Goal: Information Seeking & Learning: Learn about a topic

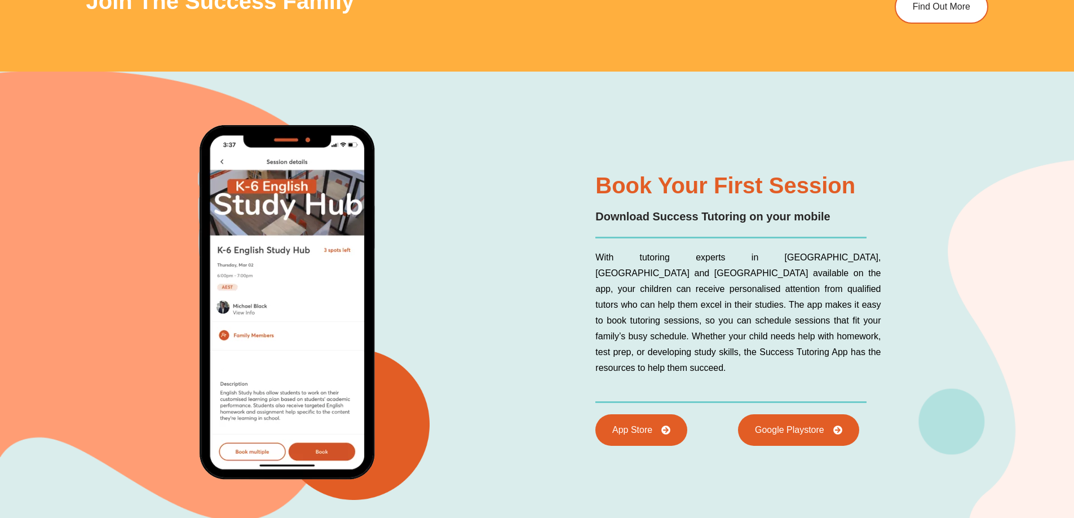
scroll to position [4117, 0]
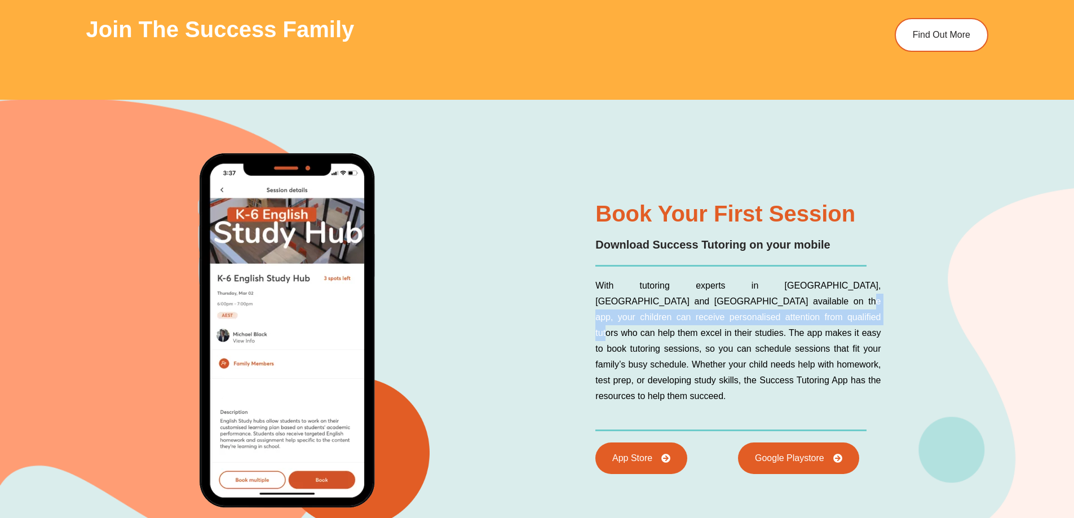
drag, startPoint x: 721, startPoint y: 307, endPoint x: 735, endPoint y: 332, distance: 29.0
click at [735, 332] on p "With tutoring experts in [GEOGRAPHIC_DATA], [GEOGRAPHIC_DATA] and [GEOGRAPHIC_D…" at bounding box center [738, 341] width 285 height 126
click at [746, 349] on p "With tutoring experts in [GEOGRAPHIC_DATA], [GEOGRAPHIC_DATA] and [GEOGRAPHIC_D…" at bounding box center [738, 341] width 285 height 126
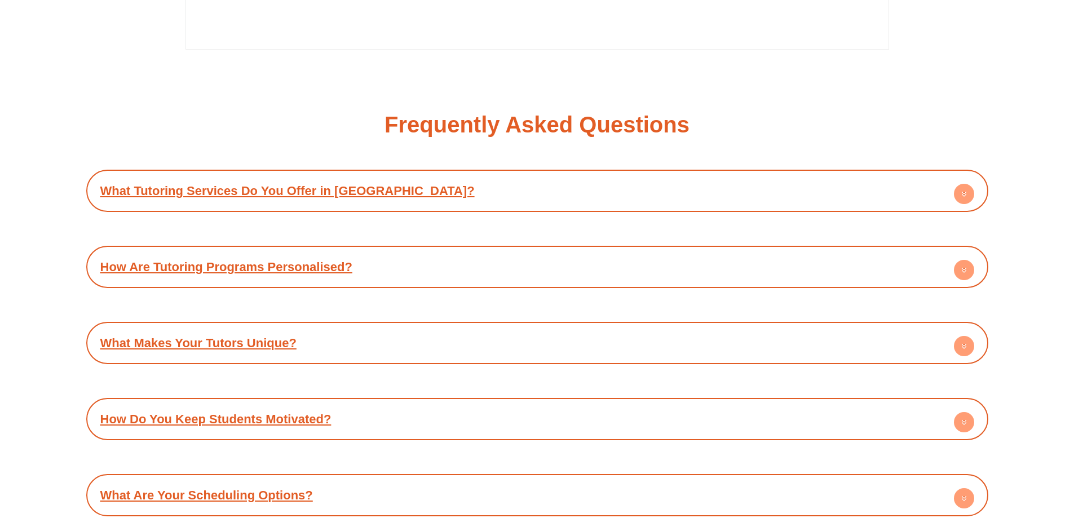
scroll to position [5076, 0]
click at [299, 193] on link "What Tutoring Services Do You Offer in [GEOGRAPHIC_DATA]?" at bounding box center [287, 192] width 374 height 14
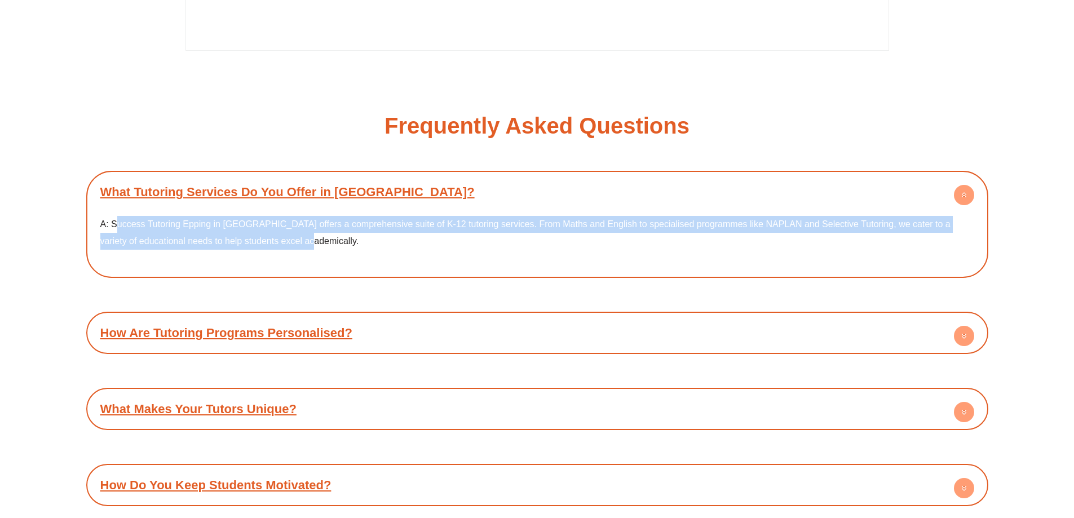
drag, startPoint x: 118, startPoint y: 224, endPoint x: 414, endPoint y: 241, distance: 296.0
click at [414, 241] on p "A: Success Tutoring Epping in [GEOGRAPHIC_DATA] offers a comprehensive suite of…" at bounding box center [537, 232] width 874 height 33
click at [414, 242] on p "A: Success Tutoring Epping in [GEOGRAPHIC_DATA] offers a comprehensive suite of…" at bounding box center [537, 232] width 874 height 33
drag, startPoint x: 133, startPoint y: 228, endPoint x: 312, endPoint y: 244, distance: 179.5
click at [276, 248] on p "A: Success Tutoring Epping in [GEOGRAPHIC_DATA] offers a comprehensive suite of…" at bounding box center [537, 232] width 874 height 33
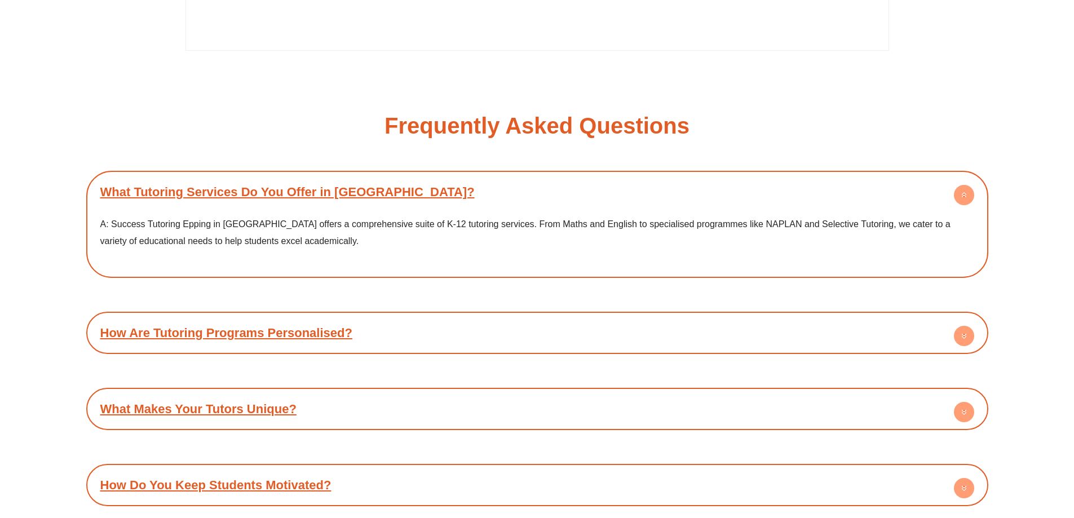
click at [314, 245] on span "A: Success Tutoring Epping in [GEOGRAPHIC_DATA] offers a comprehensive suite of…" at bounding box center [525, 232] width 850 height 27
click at [210, 343] on div "How Are Tutoring Programs Personalised?" at bounding box center [537, 333] width 891 height 31
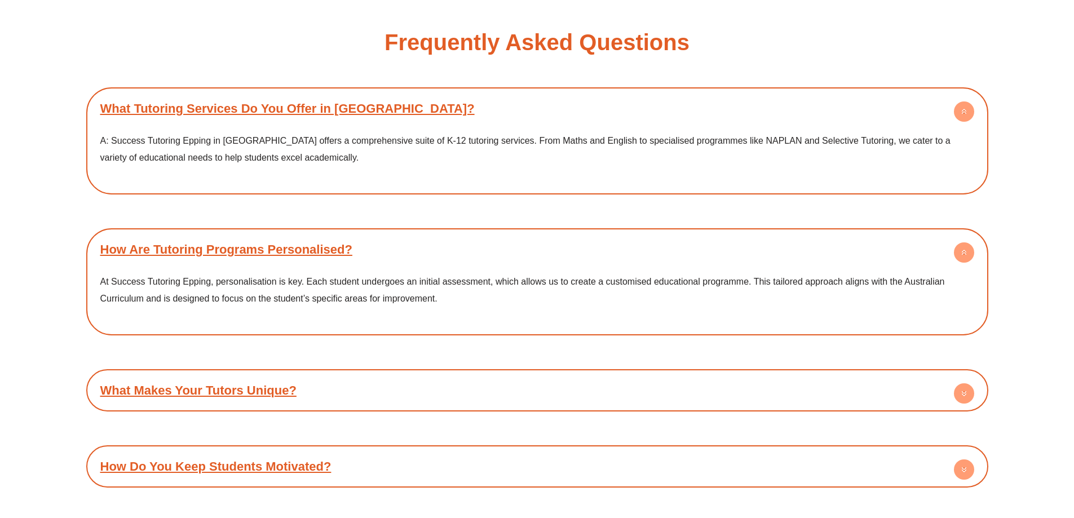
scroll to position [5188, 0]
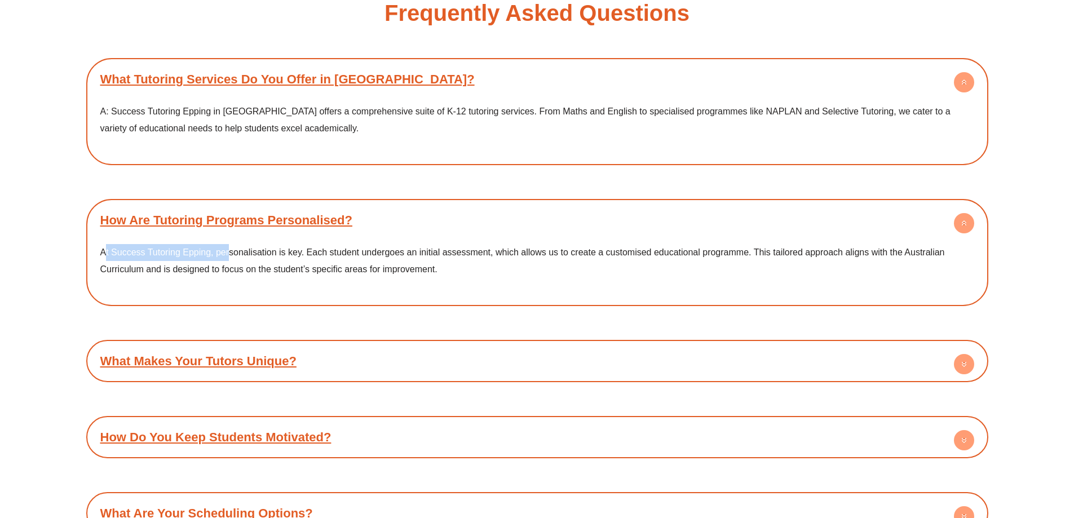
drag, startPoint x: 123, startPoint y: 257, endPoint x: 229, endPoint y: 259, distance: 106.0
click at [229, 259] on p "At Success Tutoring Epping, personalisation is key. Each student undergoes an i…" at bounding box center [537, 260] width 874 height 33
click at [247, 355] on link "What Makes Your Tutors Unique?" at bounding box center [198, 361] width 196 height 14
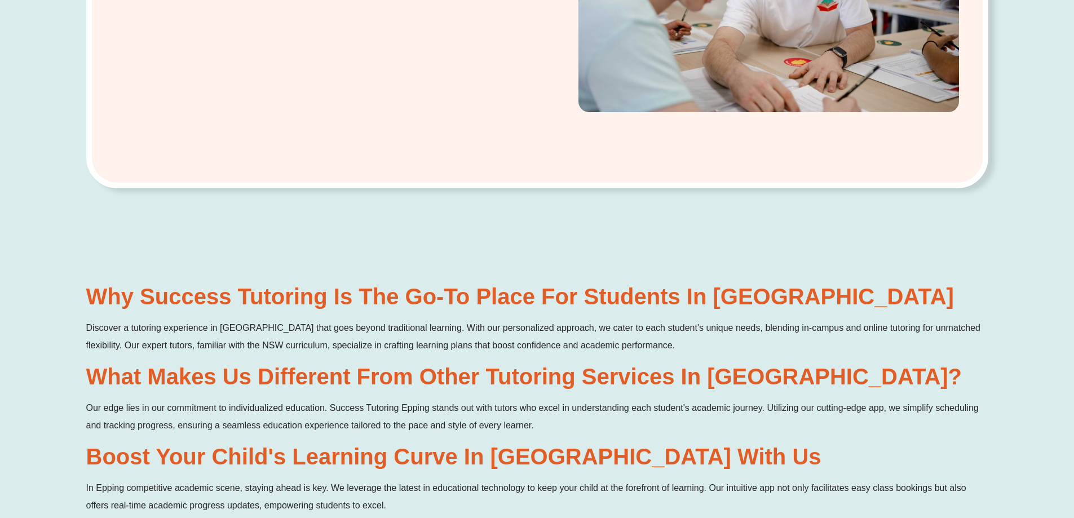
scroll to position [564, 0]
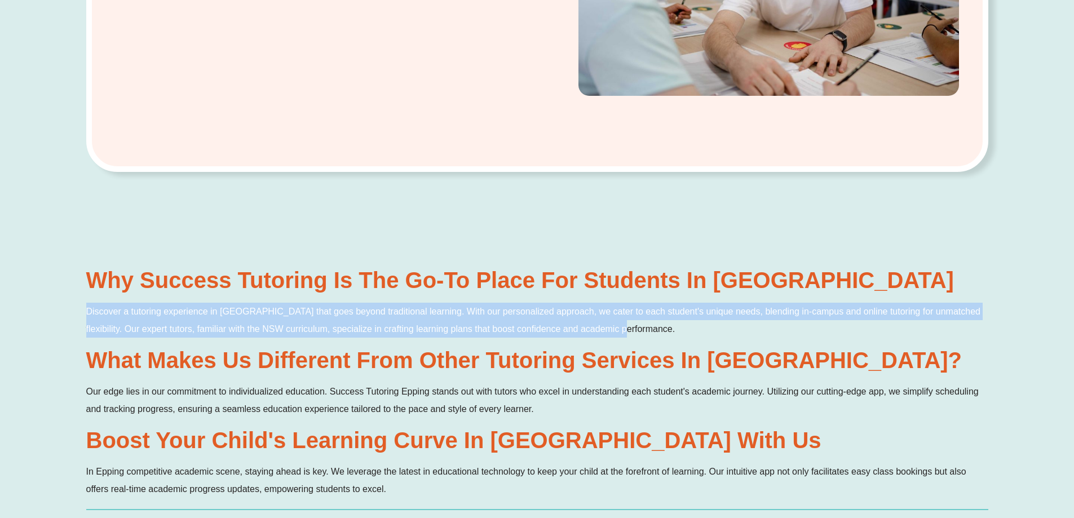
drag, startPoint x: 88, startPoint y: 312, endPoint x: 691, endPoint y: 321, distance: 602.9
click at [691, 321] on p "Discover a tutoring experience in [GEOGRAPHIC_DATA] that goes beyond traditiona…" at bounding box center [537, 320] width 902 height 35
copy p "Discover a tutoring experience in [GEOGRAPHIC_DATA] that goes beyond traditiona…"
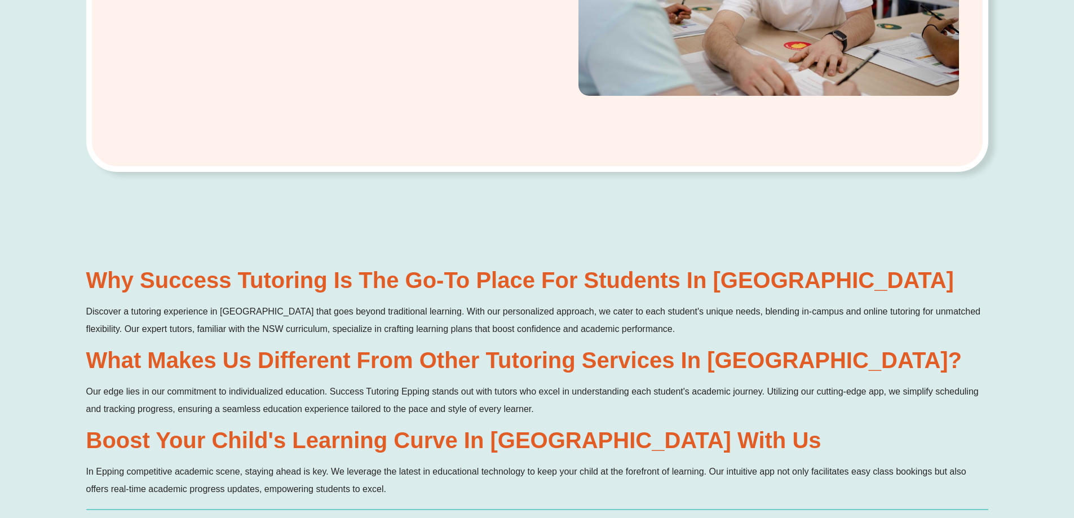
click at [289, 389] on p "Our edge lies in our commitment to individualized education. Success Tutoring E…" at bounding box center [537, 400] width 902 height 35
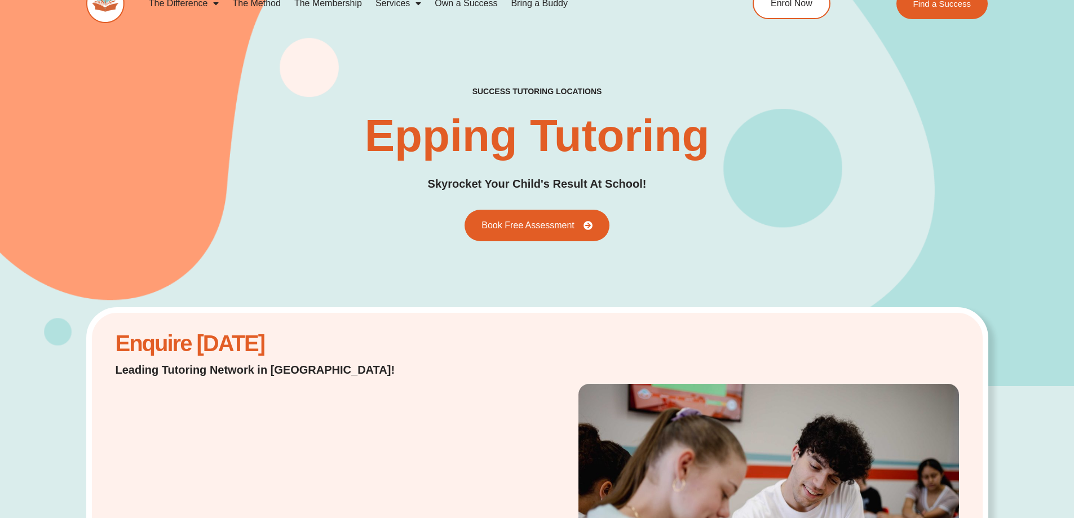
scroll to position [0, 0]
